Goal: Information Seeking & Learning: Learn about a topic

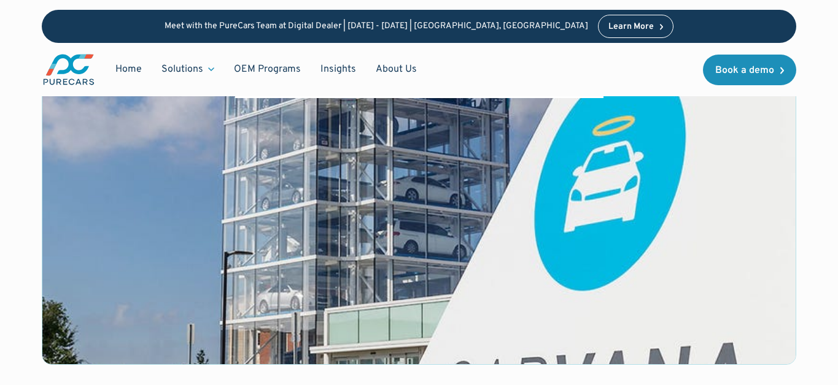
scroll to position [404, 0]
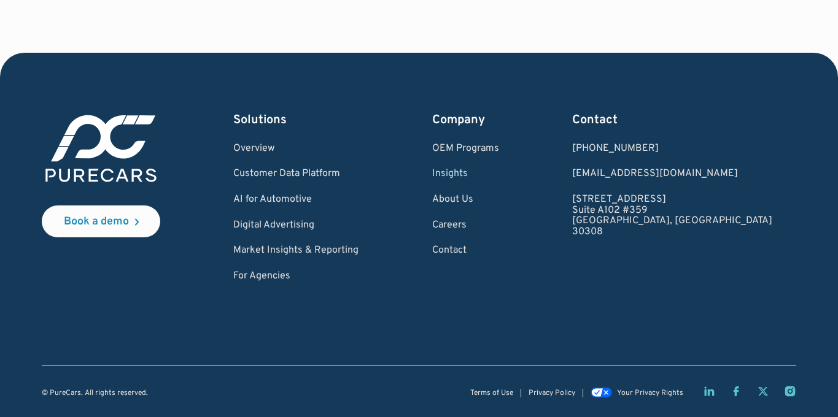
scroll to position [2193, 0]
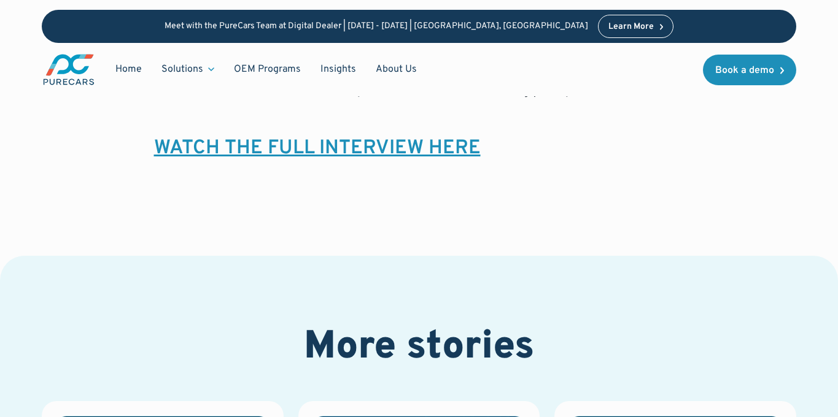
scroll to position [1892, 0]
